Goal: Transaction & Acquisition: Purchase product/service

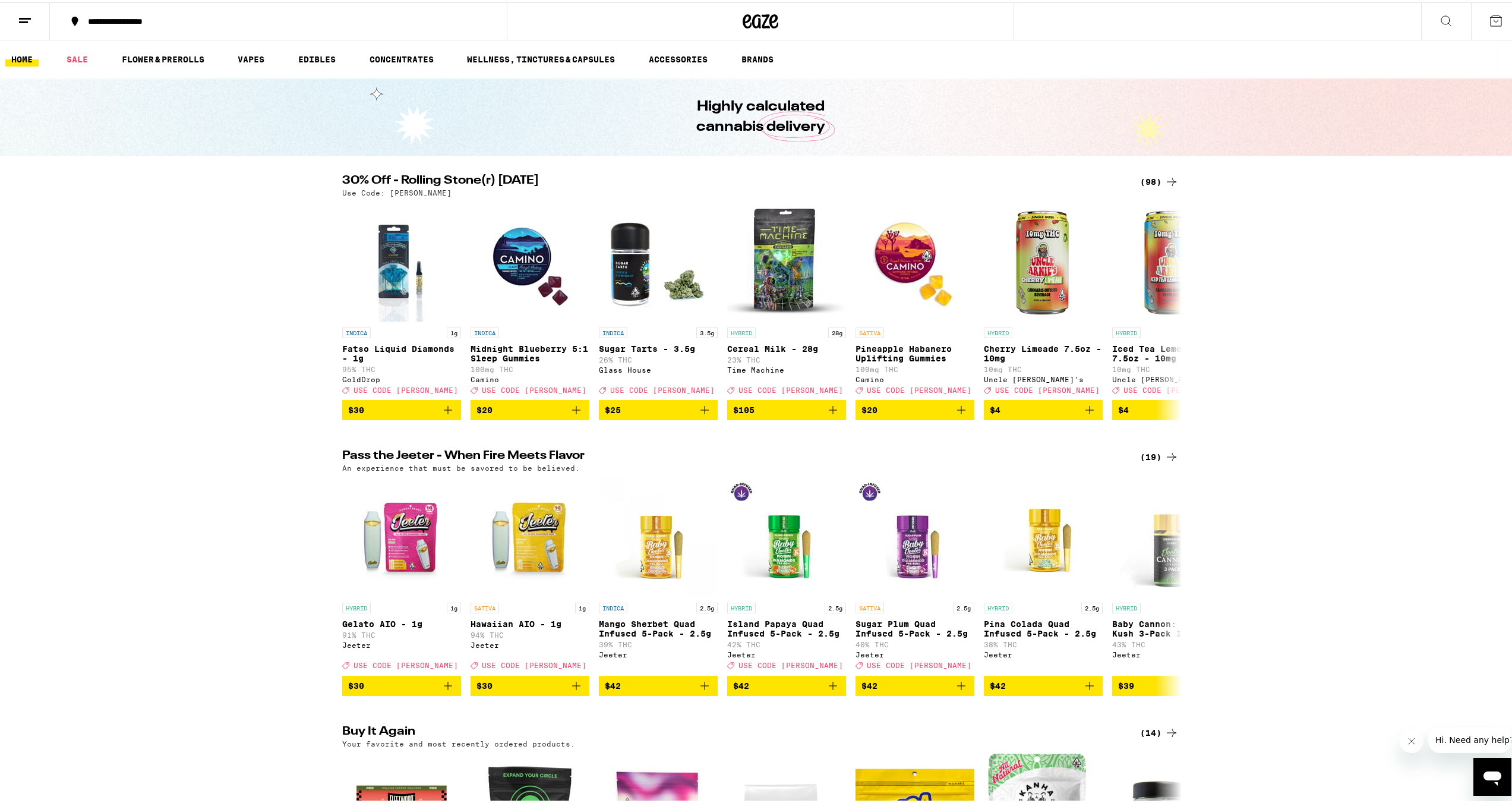
click at [1165, 175] on icon at bounding box center [1171, 179] width 14 height 14
